Goal: Communication & Community: Answer question/provide support

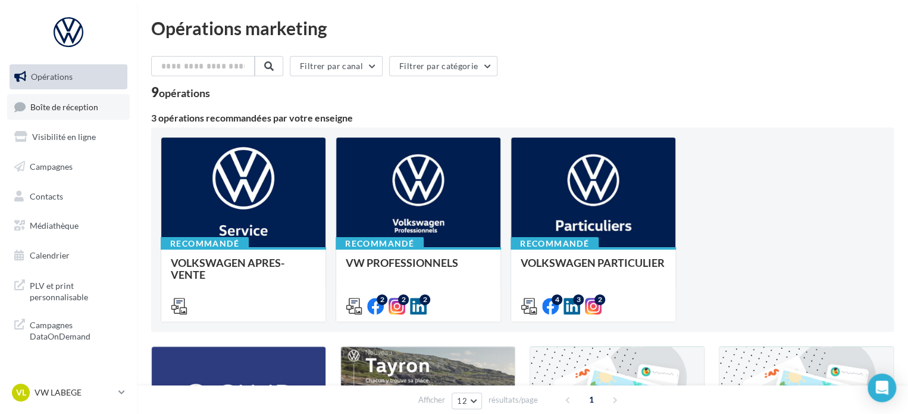
click at [85, 109] on span "Boîte de réception" at bounding box center [64, 106] width 68 height 10
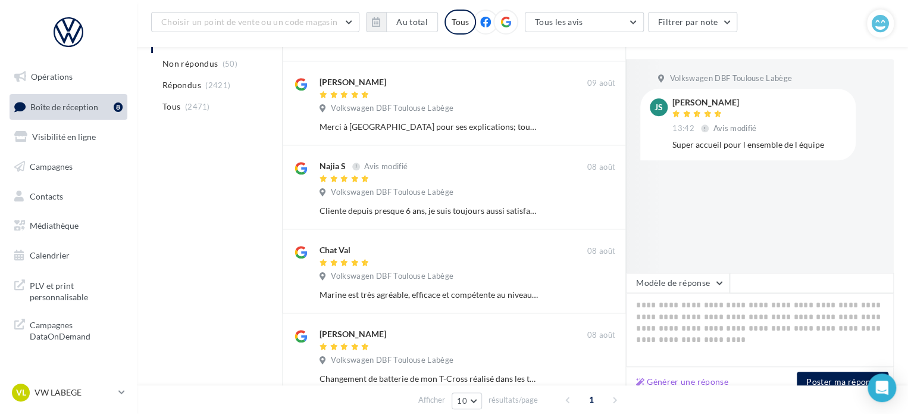
scroll to position [524, 0]
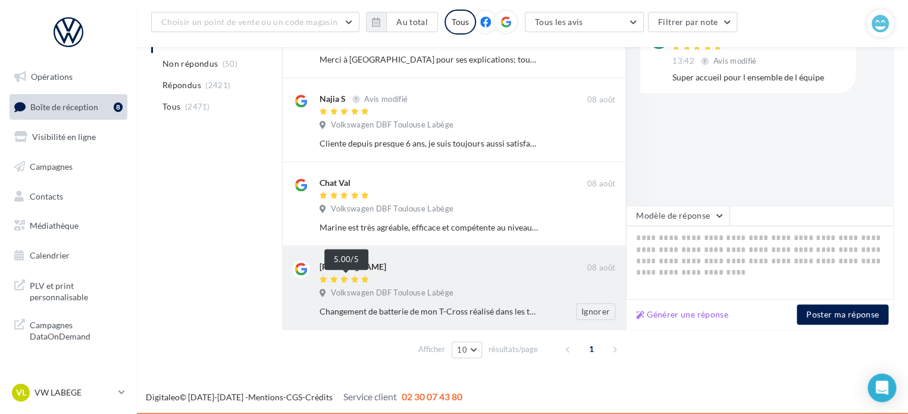
click at [371, 277] on div at bounding box center [346, 279] width 52 height 8
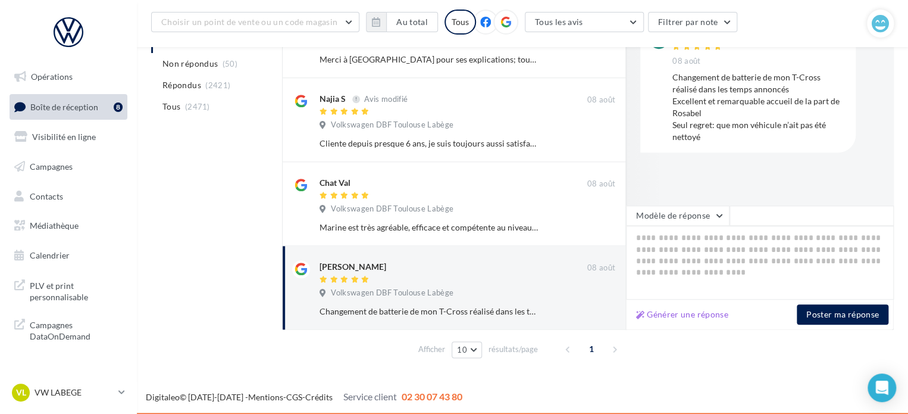
scroll to position [464, 0]
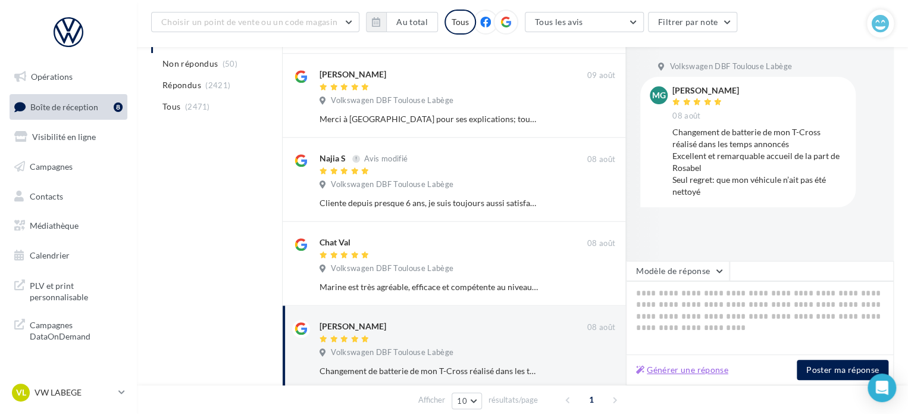
click at [694, 373] on button "Générer une réponse" at bounding box center [682, 369] width 102 height 14
type textarea "**********"
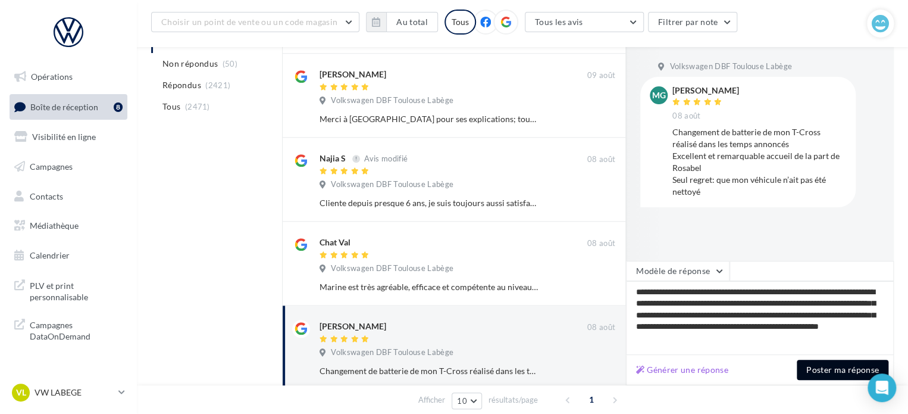
click at [822, 367] on button "Poster ma réponse" at bounding box center [843, 369] width 92 height 20
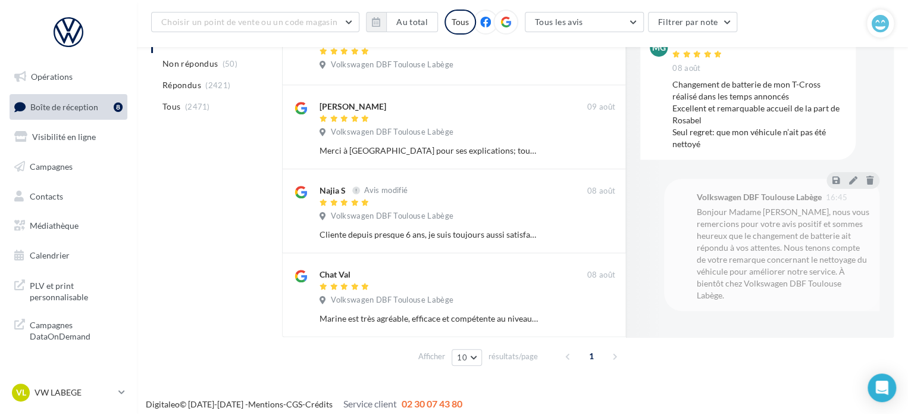
scroll to position [433, 0]
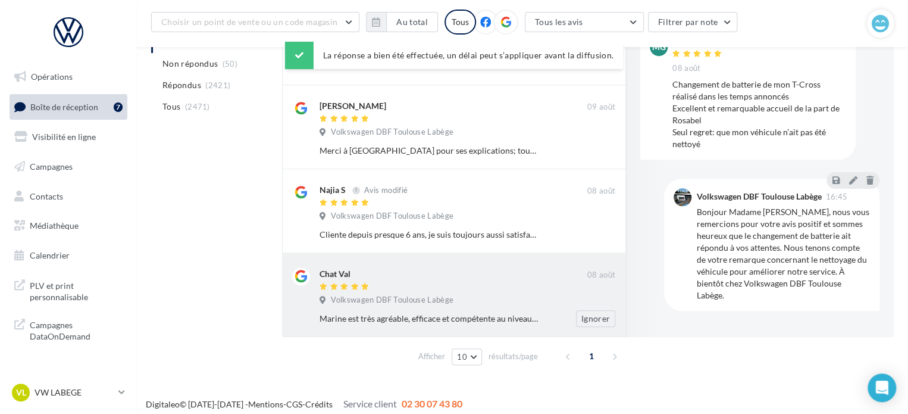
click at [527, 280] on div "Chat Val" at bounding box center [454, 279] width 268 height 25
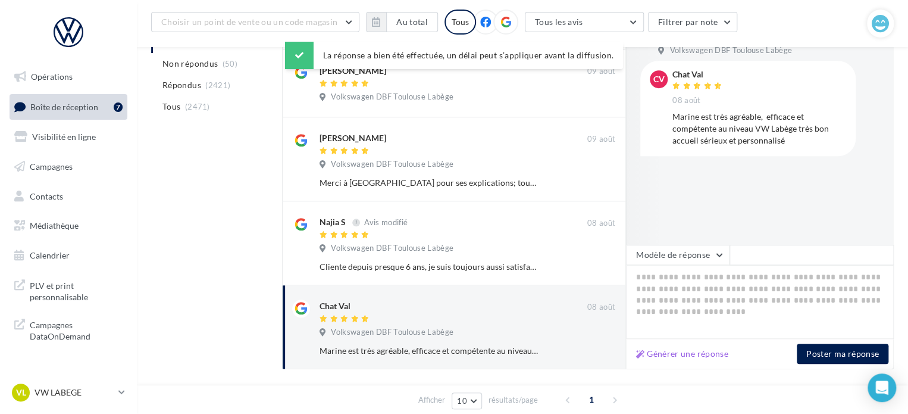
scroll to position [373, 0]
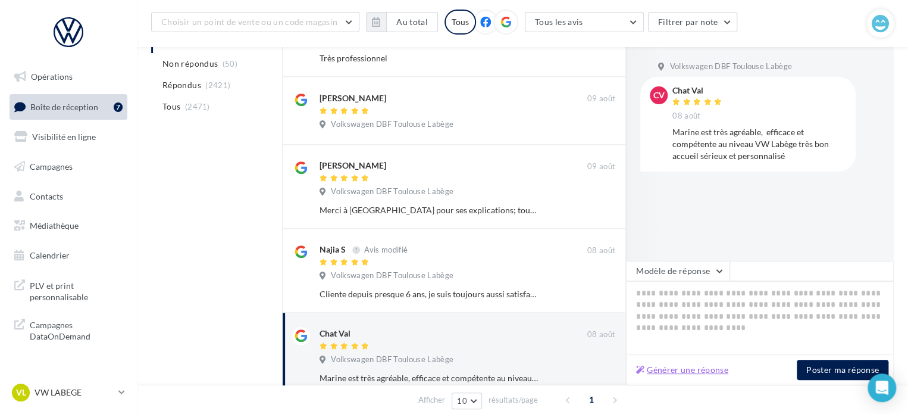
click at [659, 366] on button "Générer une réponse" at bounding box center [682, 369] width 102 height 14
type textarea "**********"
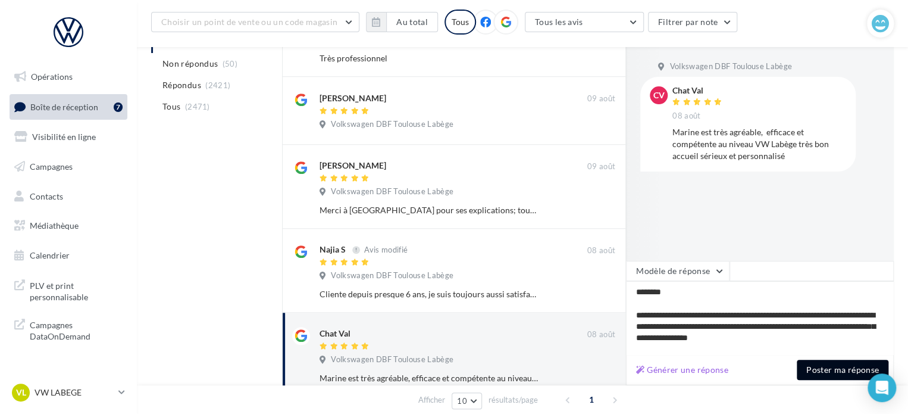
click at [807, 372] on button "Poster ma réponse" at bounding box center [843, 369] width 92 height 20
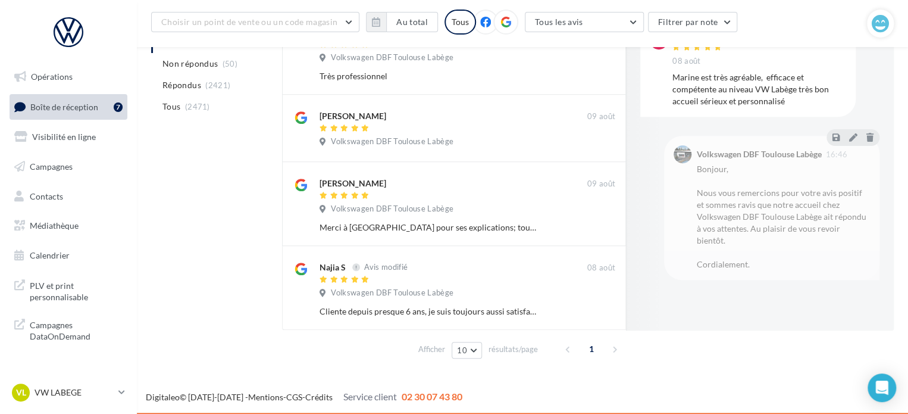
scroll to position [356, 0]
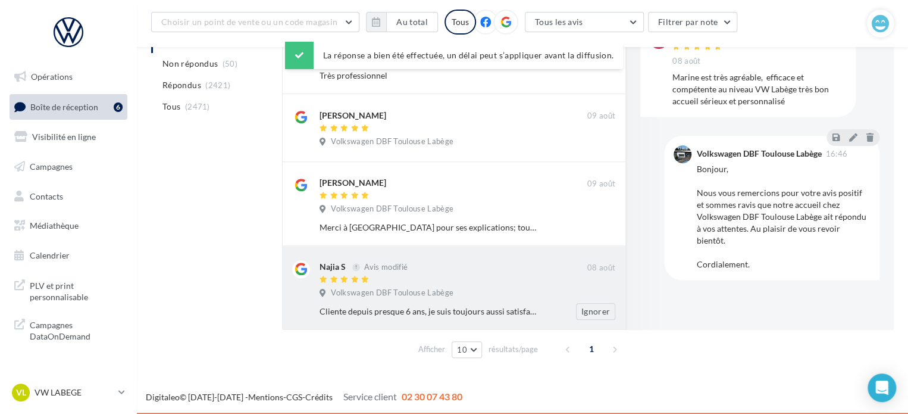
click at [440, 272] on div "Najia S Avis modifié" at bounding box center [454, 272] width 268 height 25
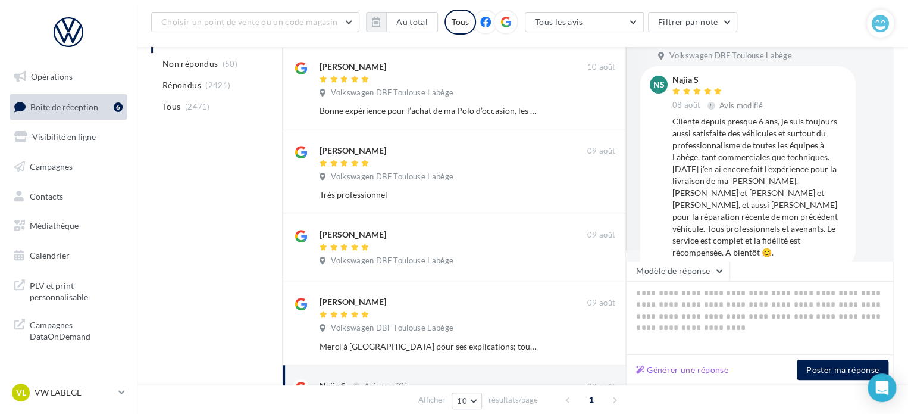
scroll to position [21, 0]
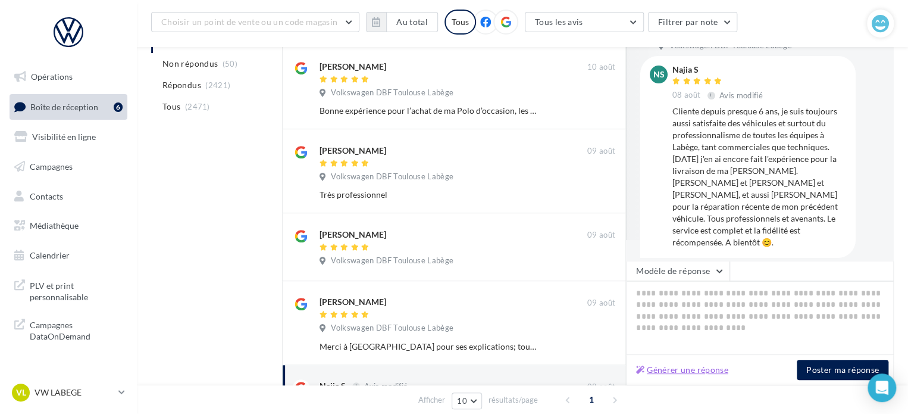
click at [663, 368] on button "Générer une réponse" at bounding box center [682, 369] width 102 height 14
type textarea "**********"
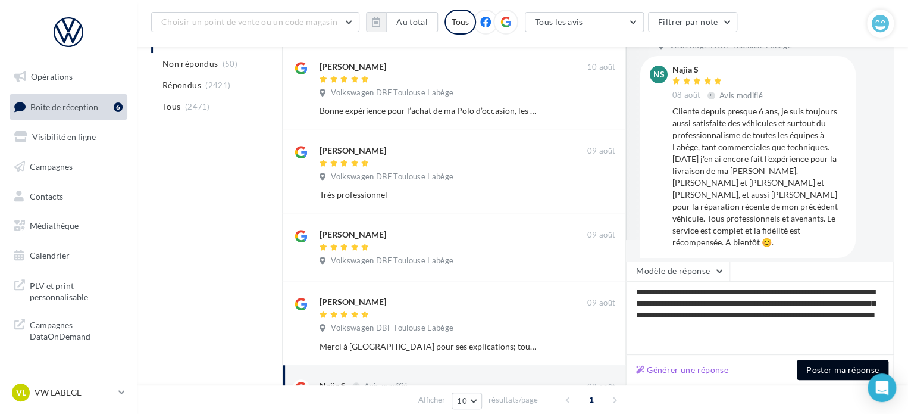
click at [834, 371] on button "Poster ma réponse" at bounding box center [843, 369] width 92 height 20
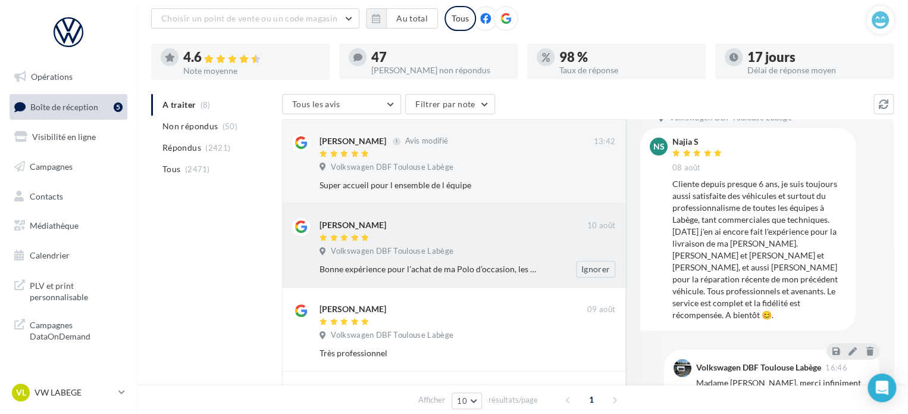
scroll to position [14, 0]
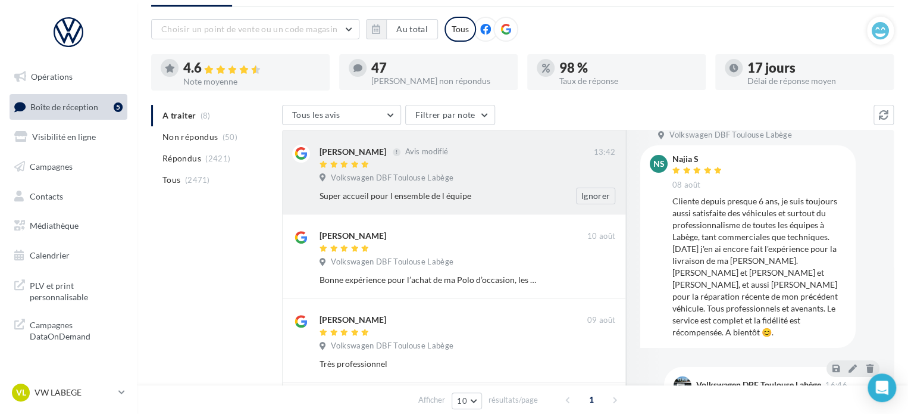
click at [415, 166] on div at bounding box center [457, 165] width 274 height 10
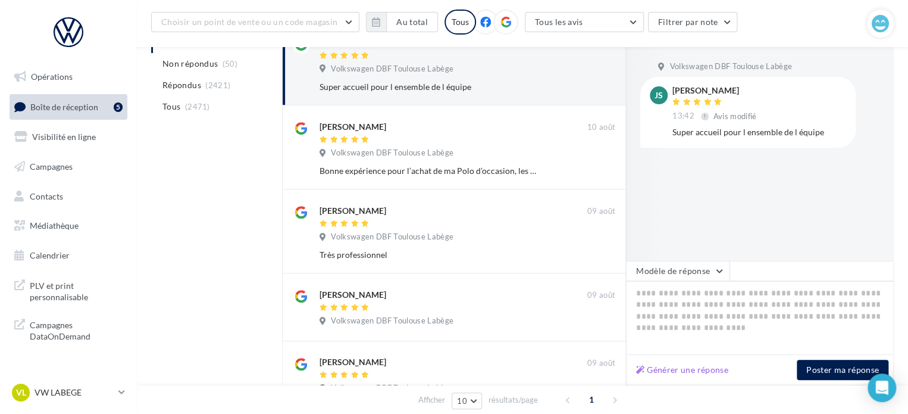
scroll to position [177, 0]
click at [704, 367] on button "Générer une réponse" at bounding box center [682, 369] width 102 height 14
type textarea "**********"
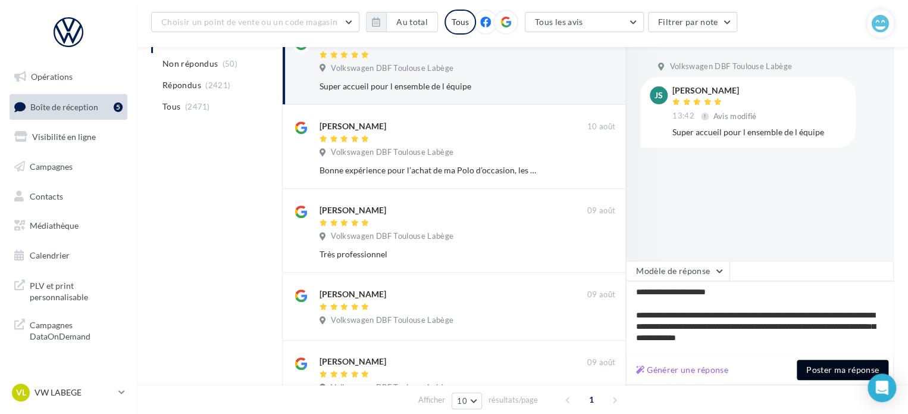
click at [825, 374] on button "Poster ma réponse" at bounding box center [843, 369] width 92 height 20
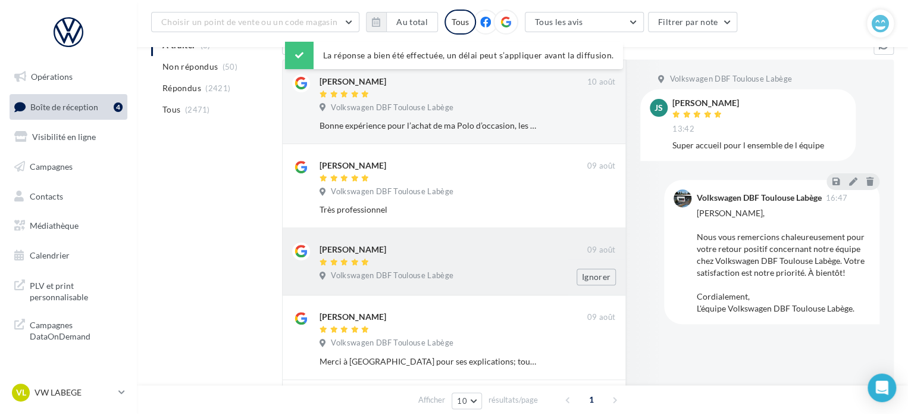
scroll to position [118, 0]
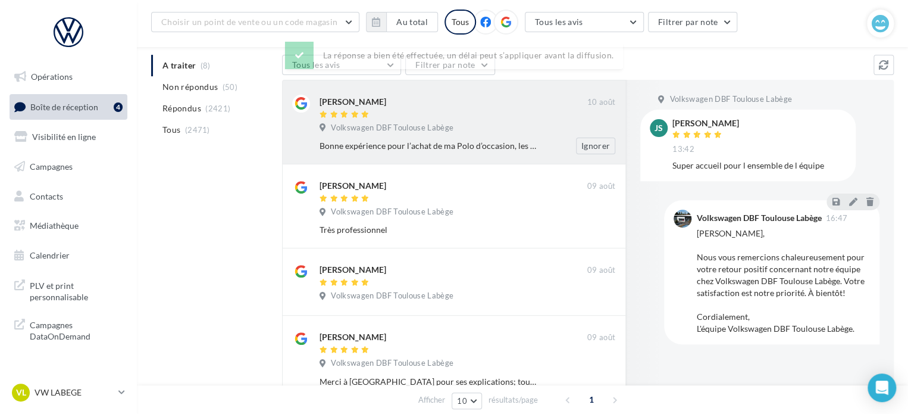
click at [464, 119] on div at bounding box center [454, 115] width 268 height 10
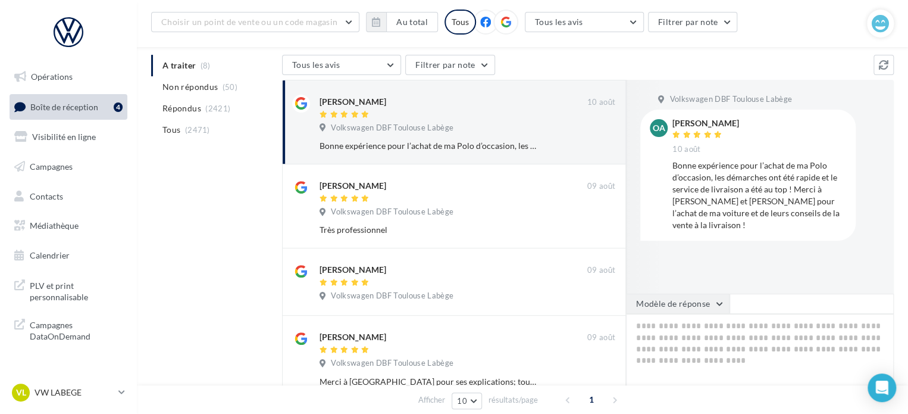
click at [718, 307] on button "Modèle de réponse" at bounding box center [678, 303] width 104 height 20
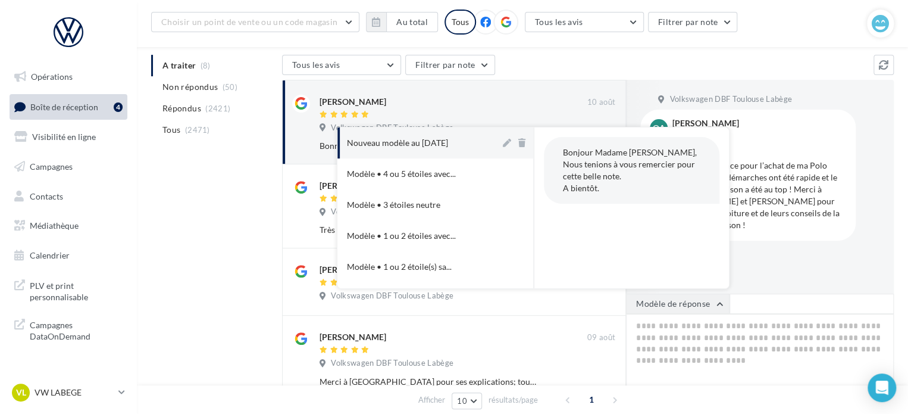
click at [710, 304] on button "Modèle de réponse" at bounding box center [678, 303] width 104 height 20
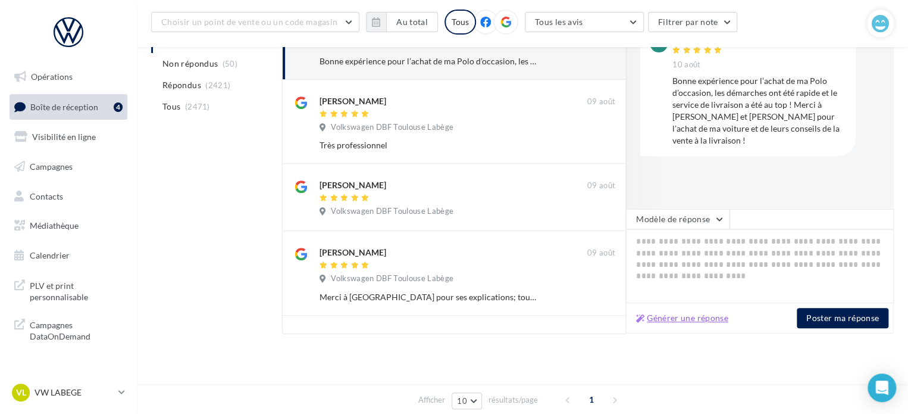
scroll to position [207, 0]
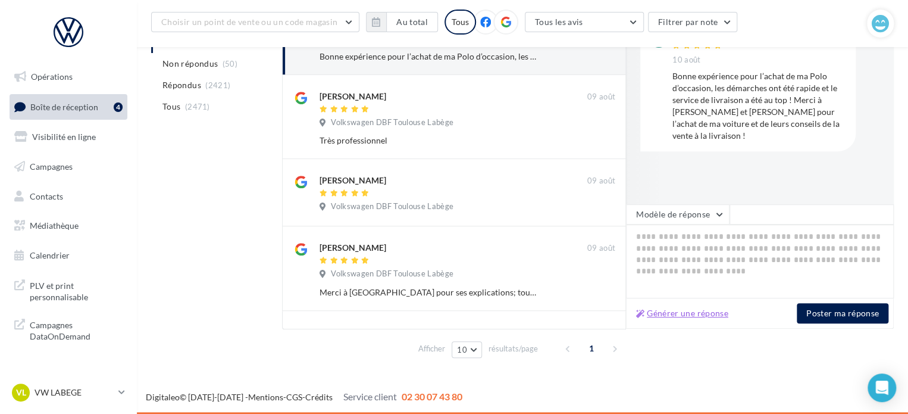
click at [707, 315] on button "Générer une réponse" at bounding box center [682, 313] width 102 height 14
type textarea "**********"
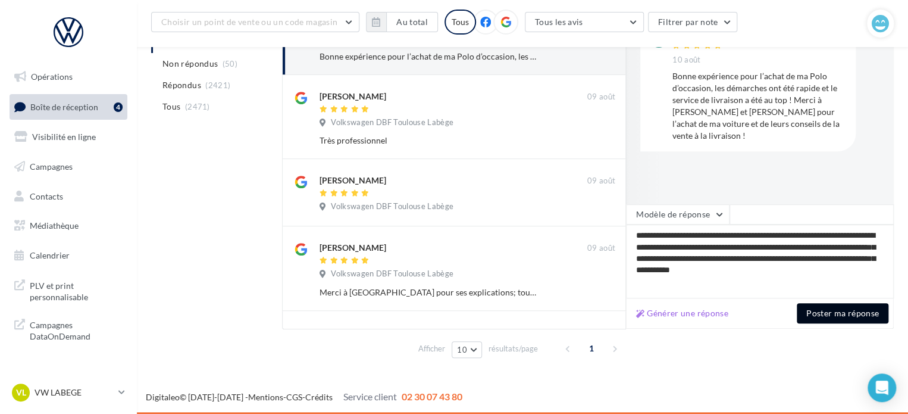
click at [823, 319] on button "Poster ma réponse" at bounding box center [843, 313] width 92 height 20
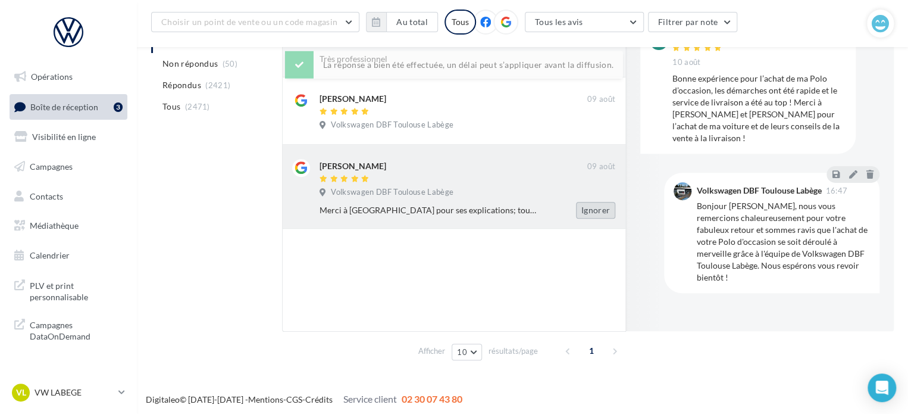
scroll to position [206, 0]
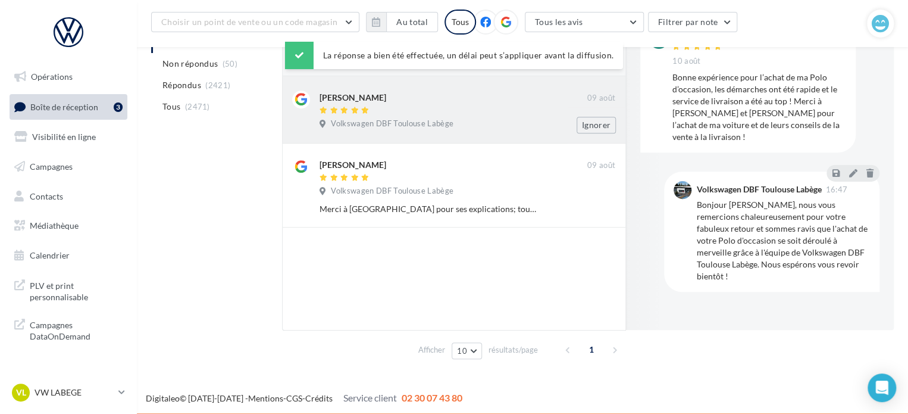
click at [469, 109] on div at bounding box center [454, 111] width 268 height 10
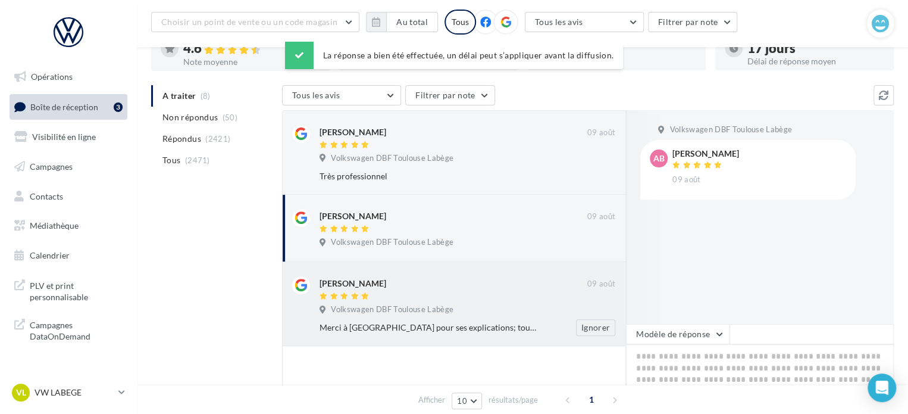
scroll to position [87, 0]
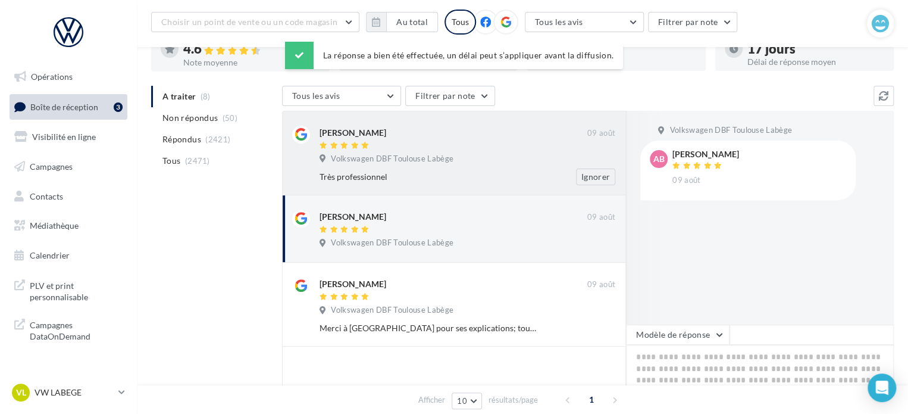
click at [520, 144] on div at bounding box center [454, 146] width 268 height 10
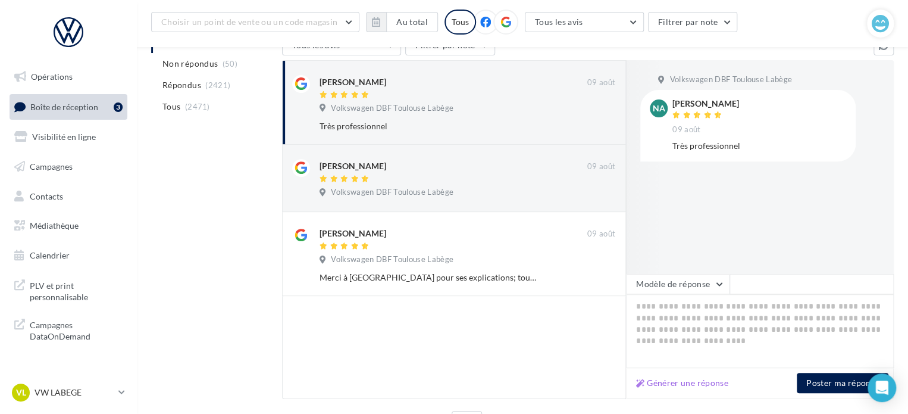
scroll to position [206, 0]
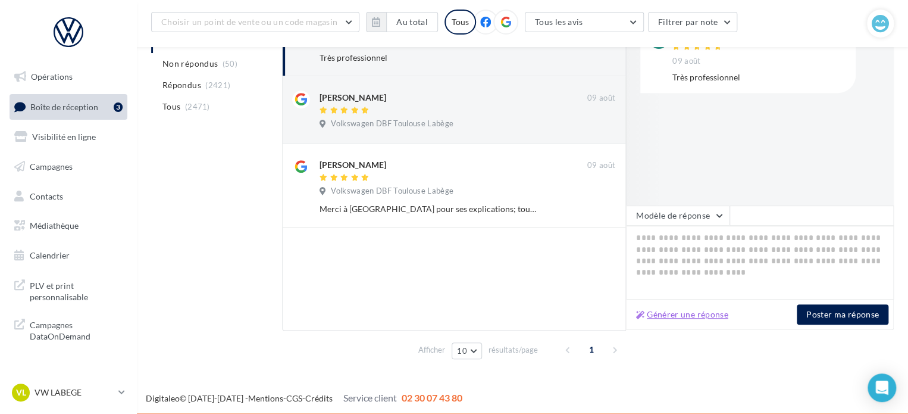
click at [712, 314] on button "Générer une réponse" at bounding box center [682, 314] width 102 height 14
type textarea "**********"
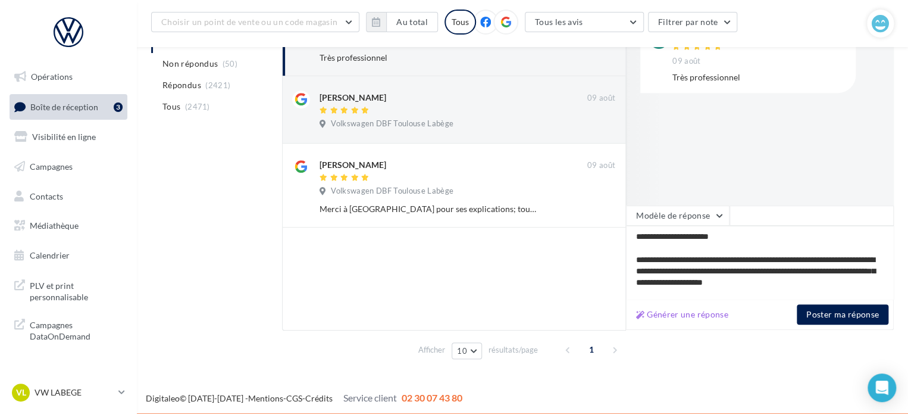
scroll to position [29, 0]
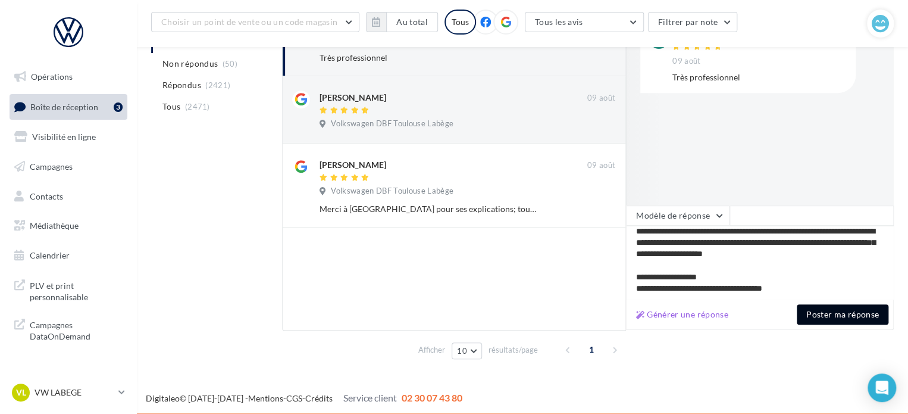
click at [832, 314] on button "Poster ma réponse" at bounding box center [843, 314] width 92 height 20
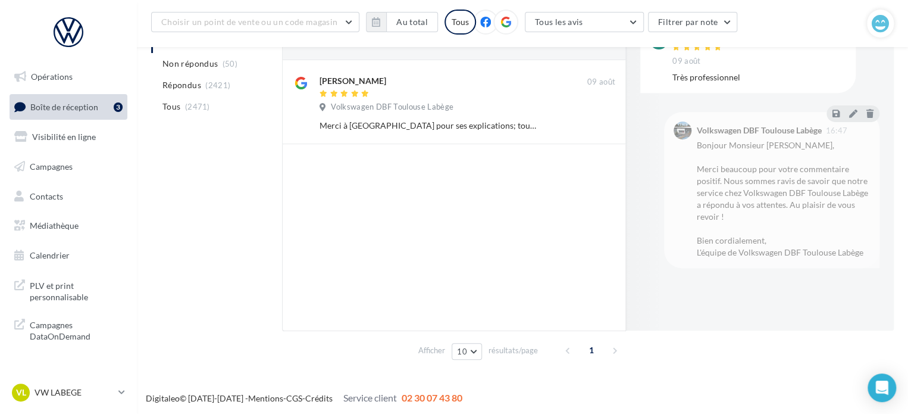
scroll to position [206, 0]
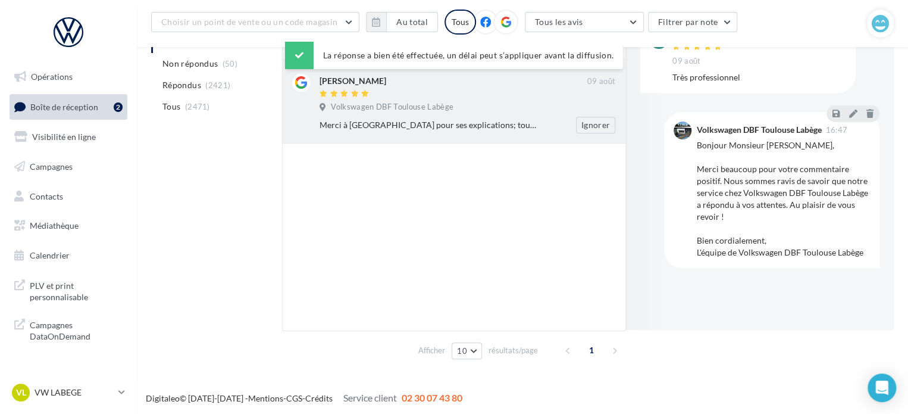
click at [471, 111] on div "Volkswagen DBF Toulouse Labège" at bounding box center [468, 108] width 296 height 13
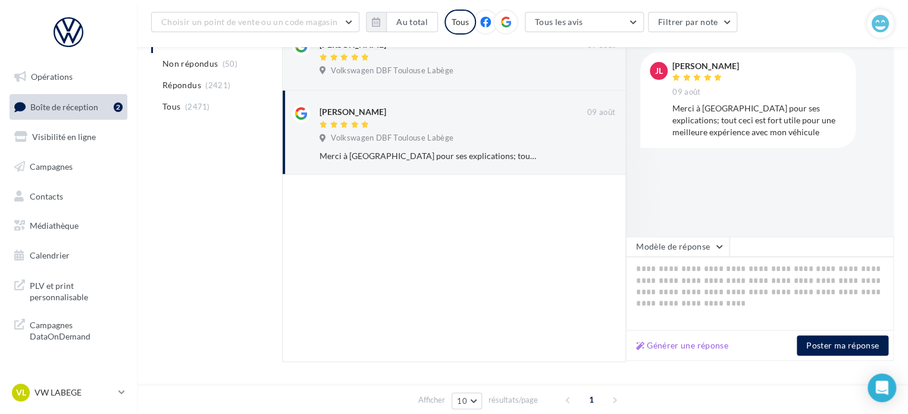
scroll to position [146, 0]
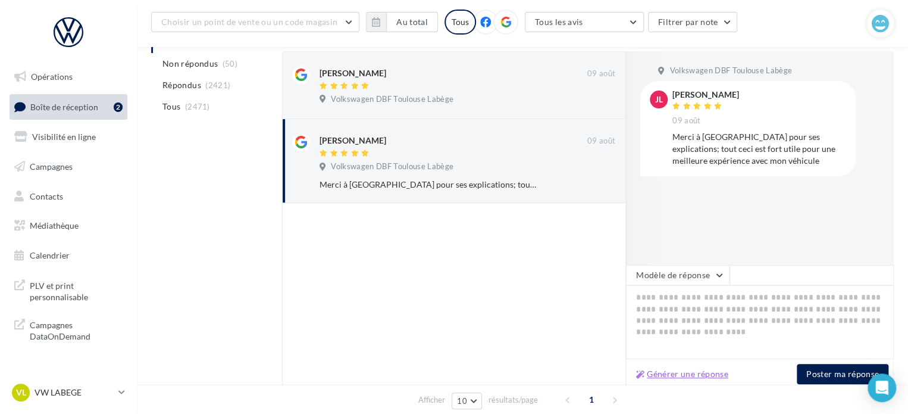
click at [701, 368] on button "Générer une réponse" at bounding box center [682, 374] width 102 height 14
type textarea "**********"
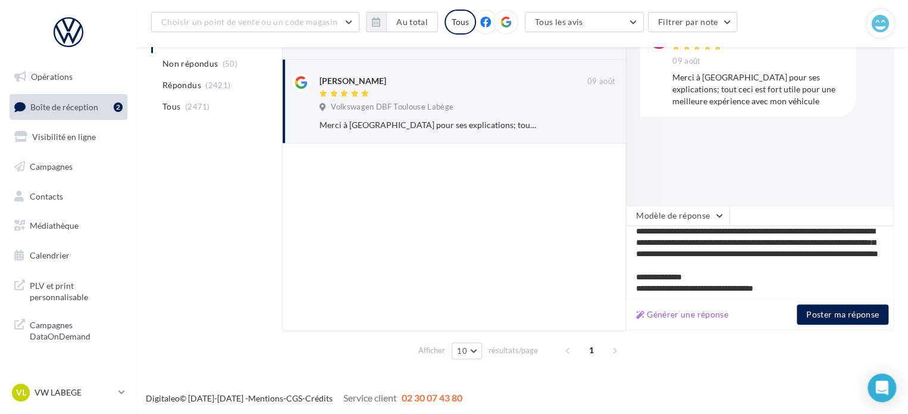
scroll to position [207, 0]
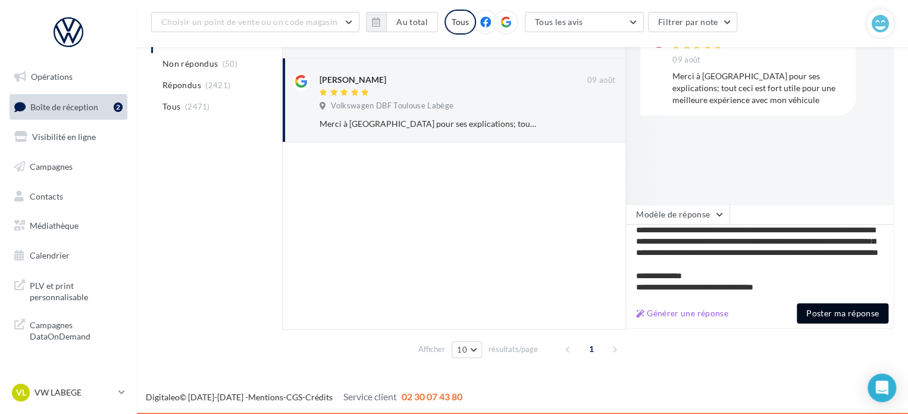
click at [832, 318] on button "Poster ma réponse" at bounding box center [843, 313] width 92 height 20
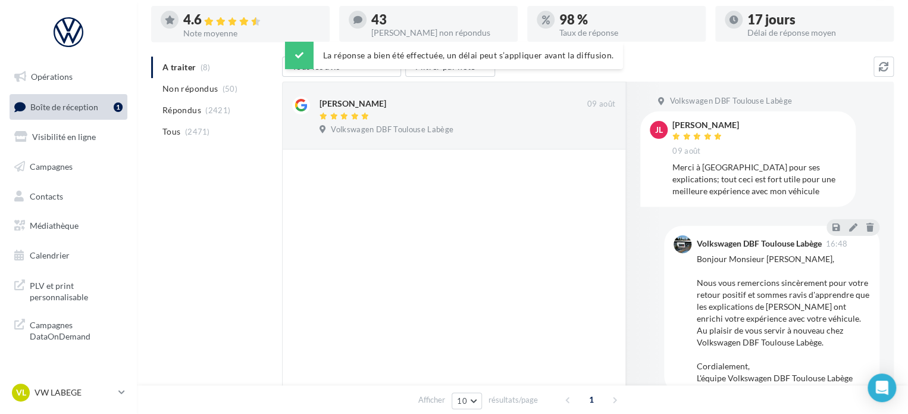
scroll to position [0, 0]
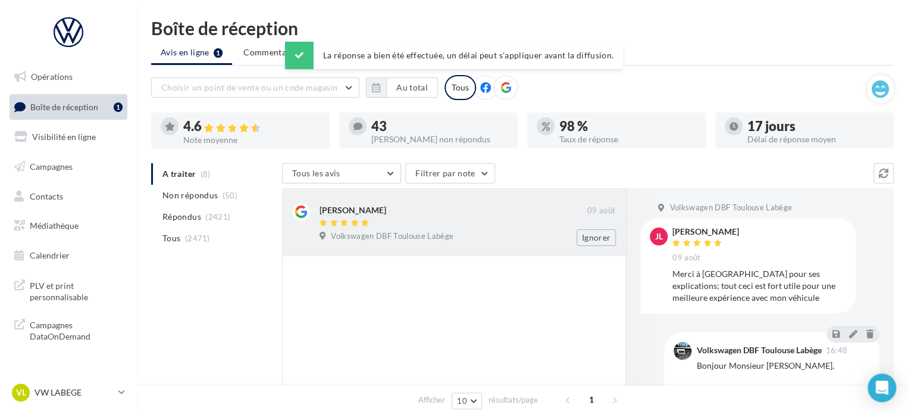
click at [459, 236] on div "Volkswagen DBF Toulouse Labège" at bounding box center [468, 237] width 296 height 13
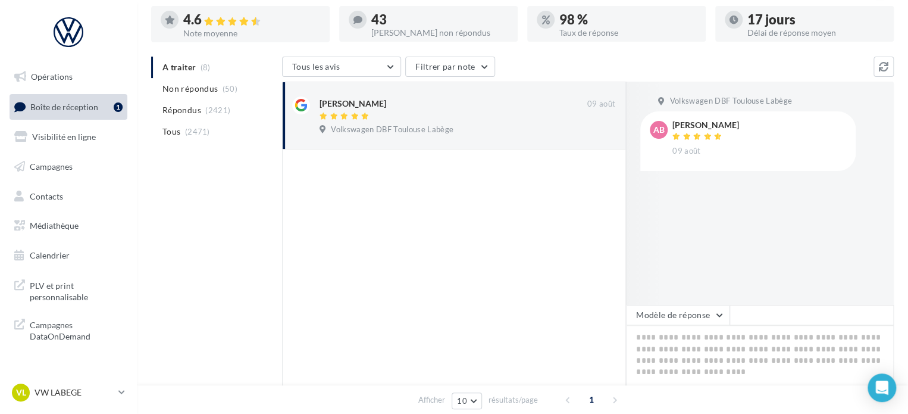
scroll to position [178, 0]
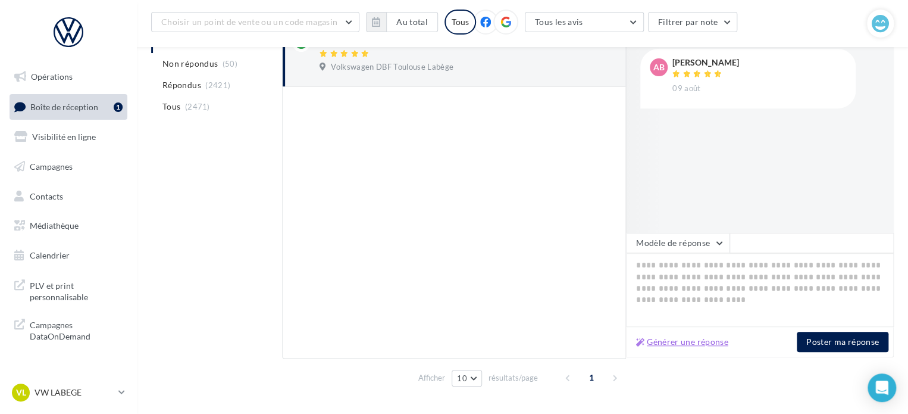
click at [703, 344] on button "Générer une réponse" at bounding box center [682, 341] width 102 height 14
type textarea "**********"
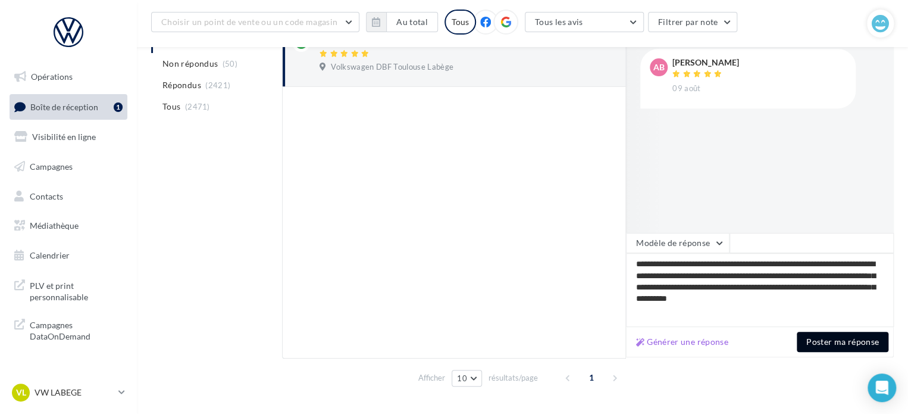
click at [824, 349] on button "Poster ma réponse" at bounding box center [843, 341] width 92 height 20
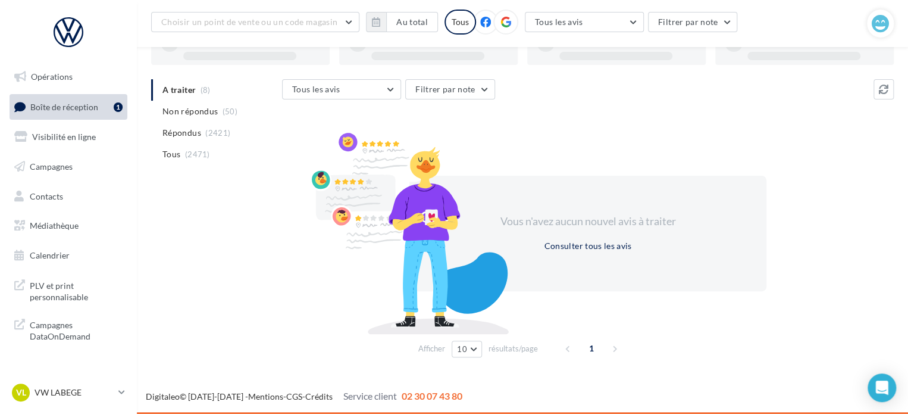
scroll to position [92, 0]
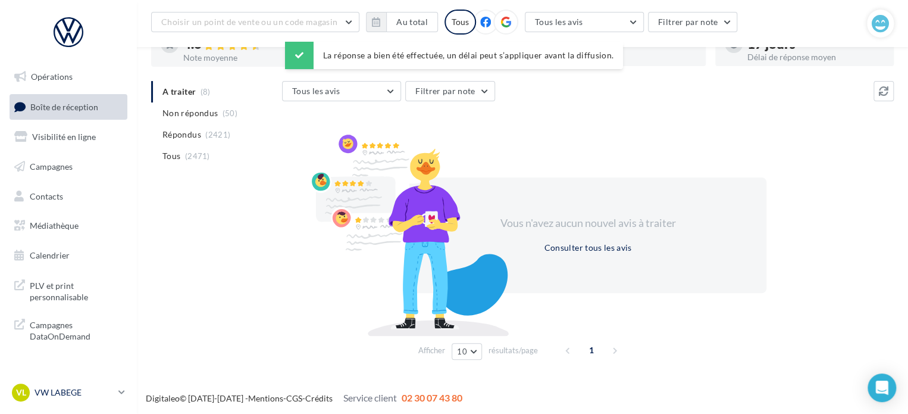
click at [87, 383] on div "VL VW LABEGE vw-lab-dup" at bounding box center [63, 392] width 102 height 18
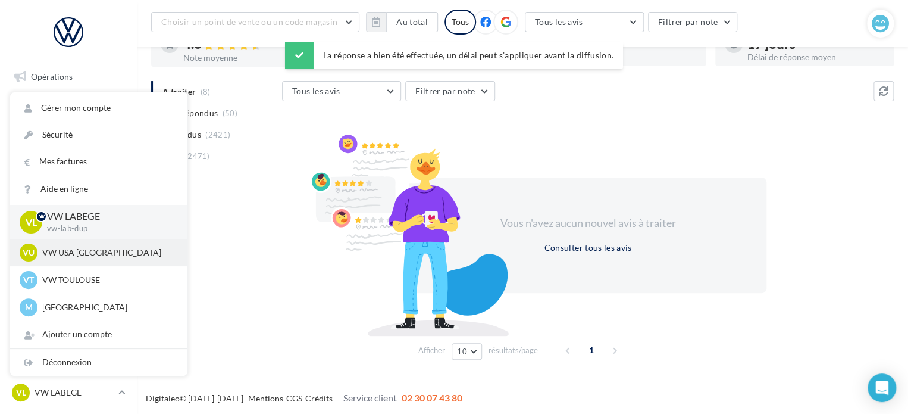
click at [98, 256] on p "VW USA [GEOGRAPHIC_DATA]" at bounding box center [107, 252] width 131 height 12
